Goal: Information Seeking & Learning: Learn about a topic

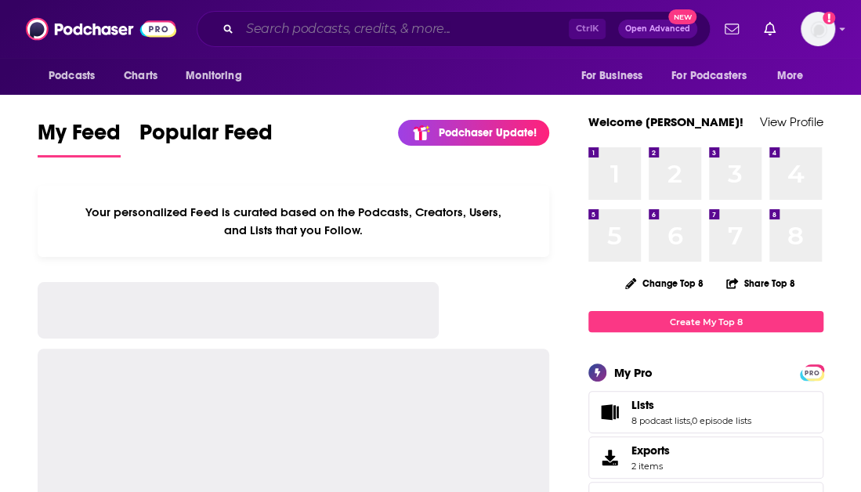
click at [357, 26] on input "Search podcasts, credits, & more..." at bounding box center [404, 28] width 329 height 25
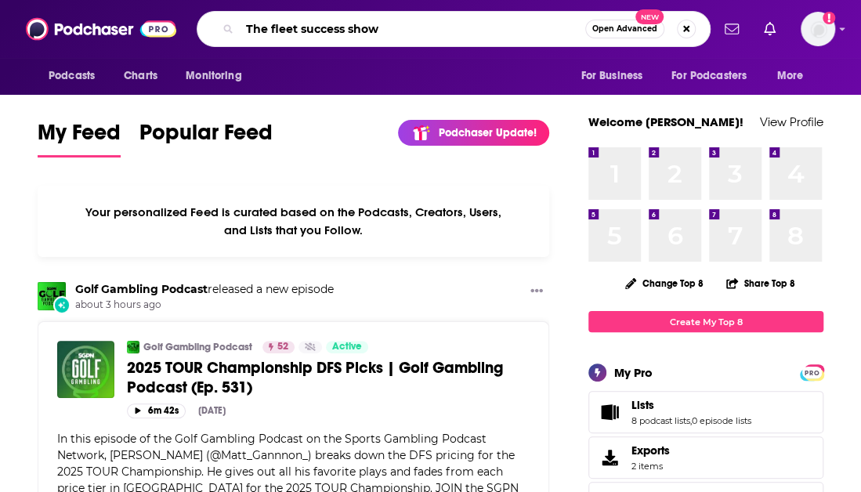
type input "The fleet success show"
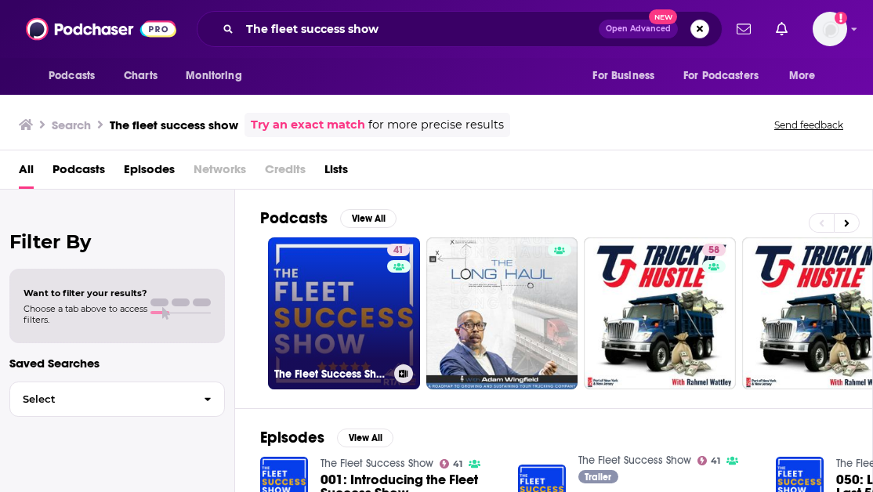
click at [377, 316] on link "41 The Fleet Success Show" at bounding box center [344, 313] width 152 height 152
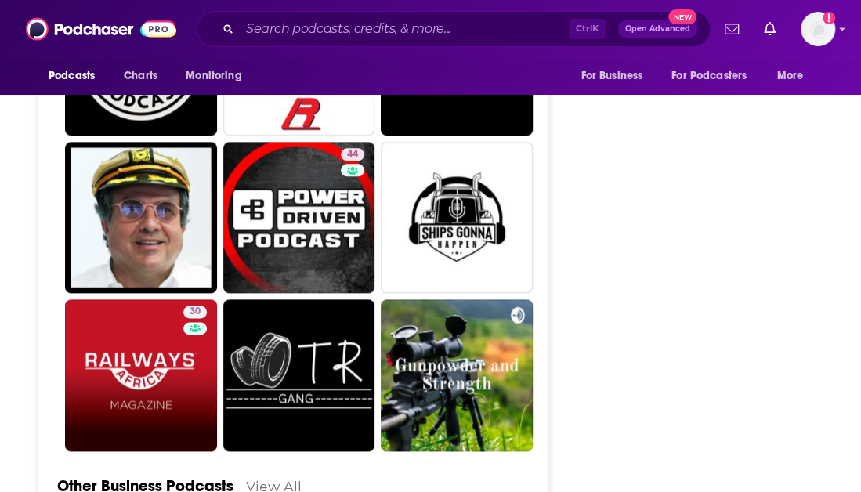
scroll to position [3213, 0]
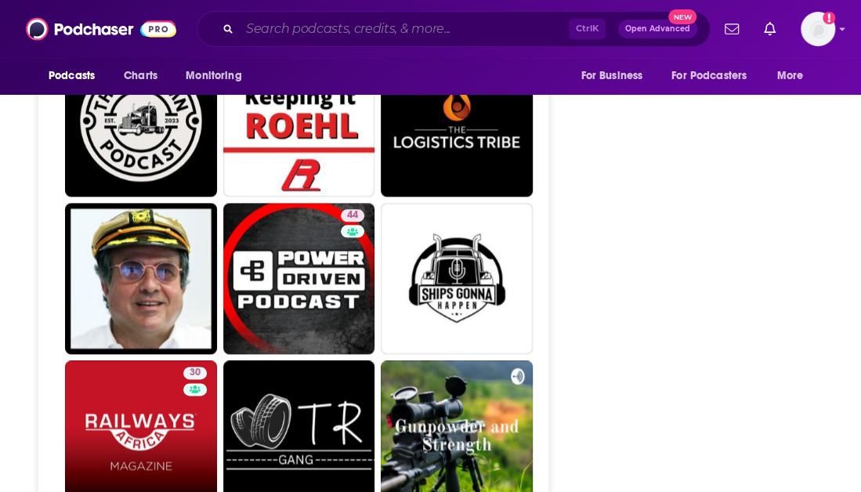
click at [368, 31] on input "Search podcasts, credits, & more..." at bounding box center [404, 28] width 329 height 25
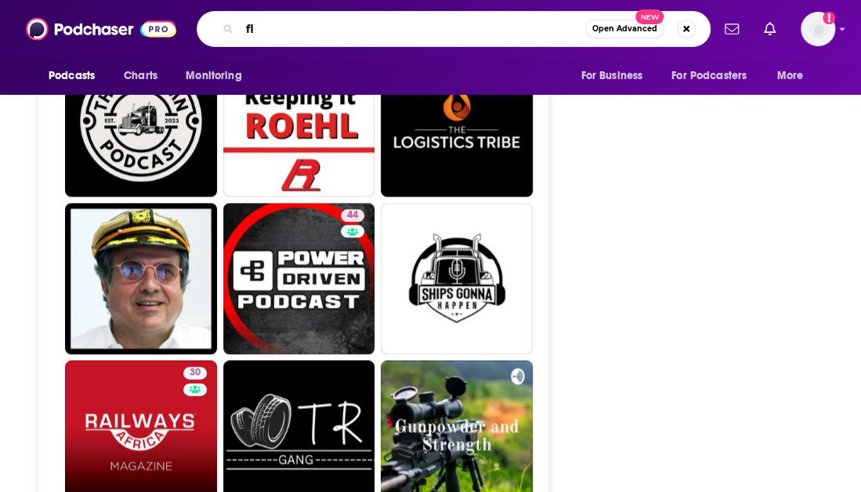
type input "f"
type input "the straight talk on fleet"
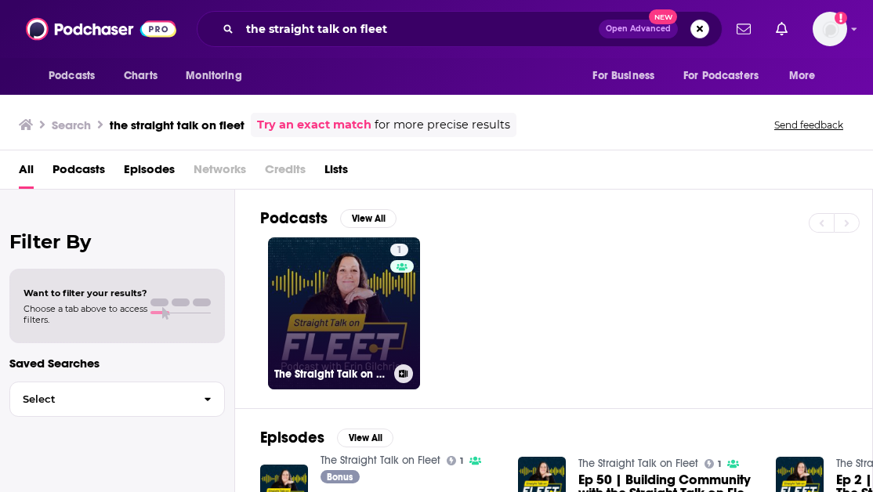
click at [351, 270] on link "1 The Straight Talk on Fleet" at bounding box center [344, 313] width 152 height 152
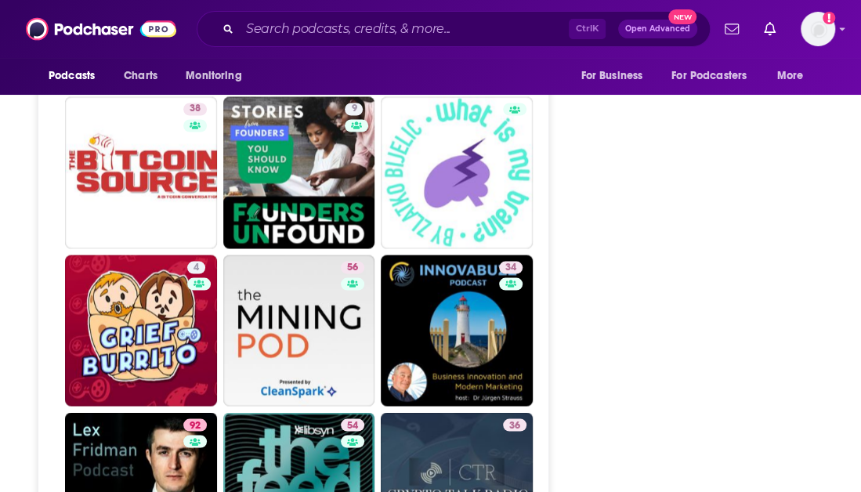
scroll to position [3840, 0]
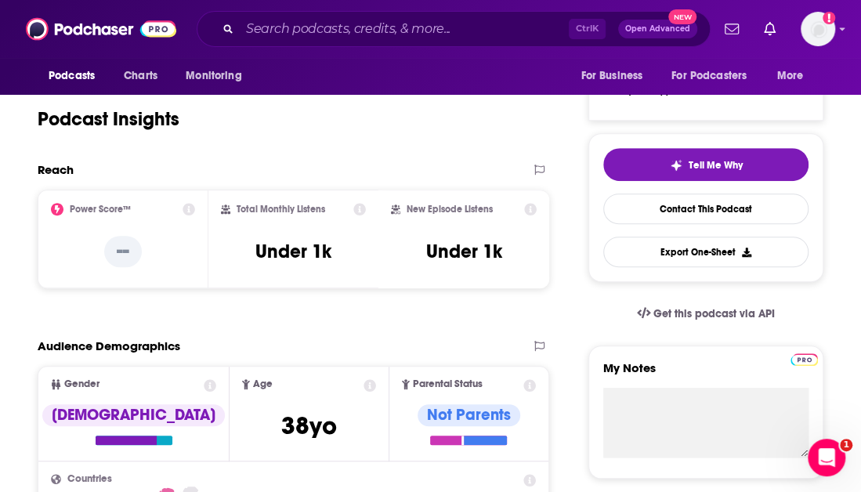
scroll to position [313, 0]
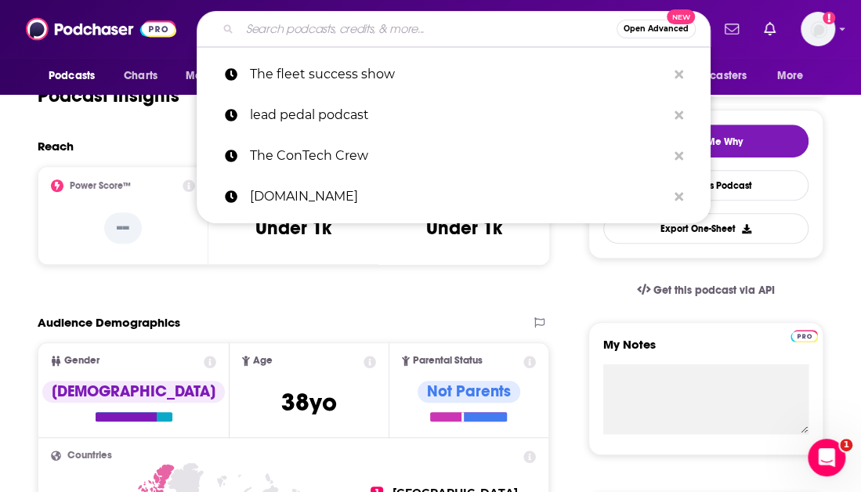
click at [321, 34] on input "Search podcasts, credits, & more..." at bounding box center [428, 28] width 377 height 25
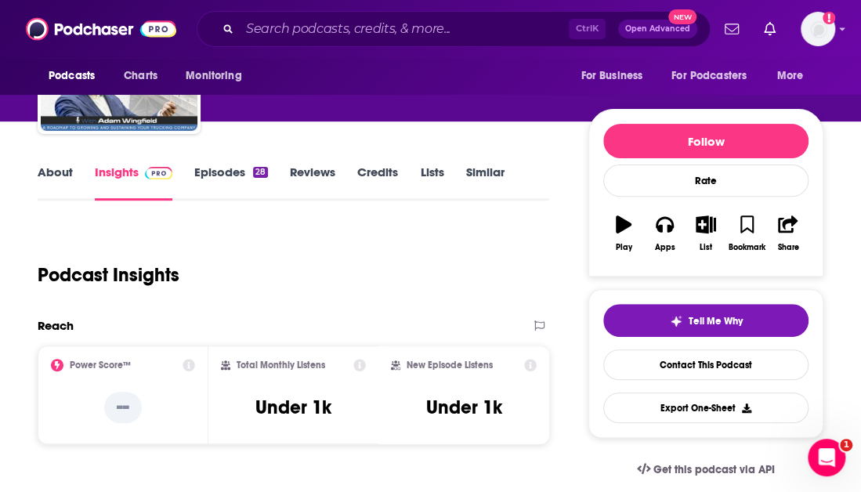
scroll to position [0, 0]
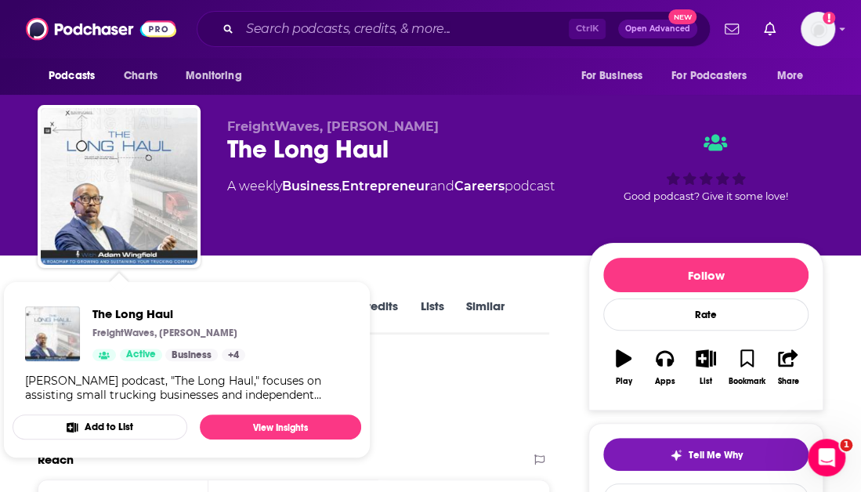
click at [321, 397] on div "Adam Wingfield's podcast, "The Long Haul," focuses on assisting small trucking …" at bounding box center [187, 388] width 324 height 28
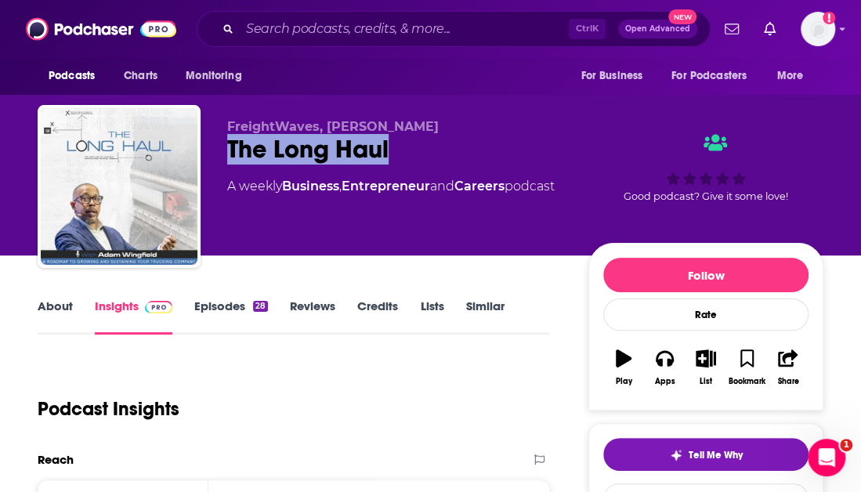
drag, startPoint x: 415, startPoint y: 149, endPoint x: 204, endPoint y: 163, distance: 212.1
click at [204, 163] on div "FreightWaves, Adam Wingfield The Long Haul A weekly Business , Entrepreneur and…" at bounding box center [431, 189] width 786 height 169
copy h2 "The Long Haul"
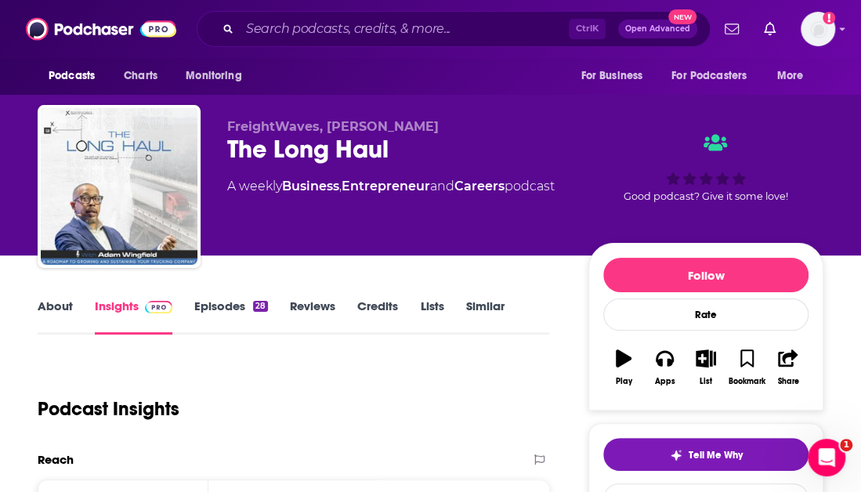
click at [846, 190] on div "FreightWaves, Adam Wingfield The Long Haul A weekly Business , Entrepreneur and…" at bounding box center [430, 127] width 861 height 255
